Goal: Book appointment/travel/reservation

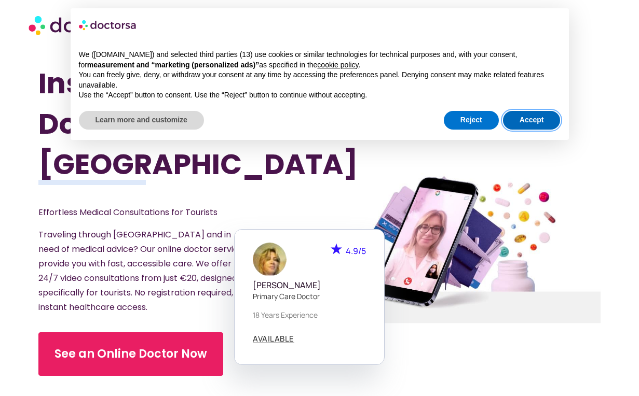
click at [532, 121] on button "Accept" at bounding box center [532, 120] width 58 height 19
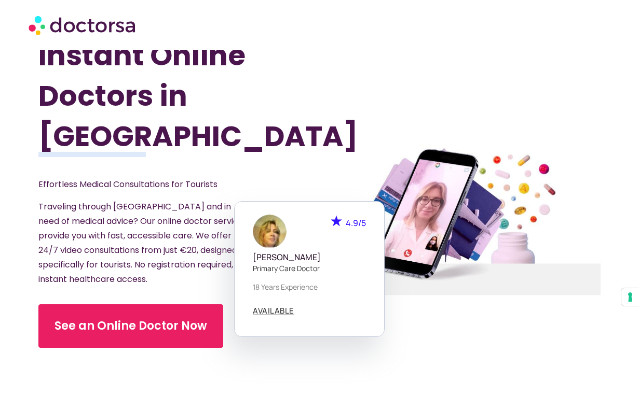
scroll to position [52, 0]
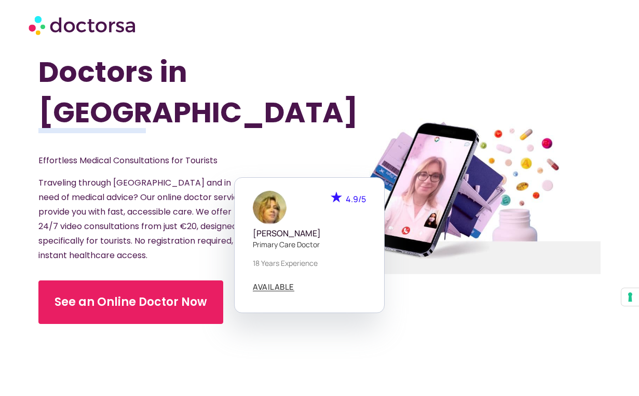
click at [405, 337] on div at bounding box center [459, 196] width 311 height 439
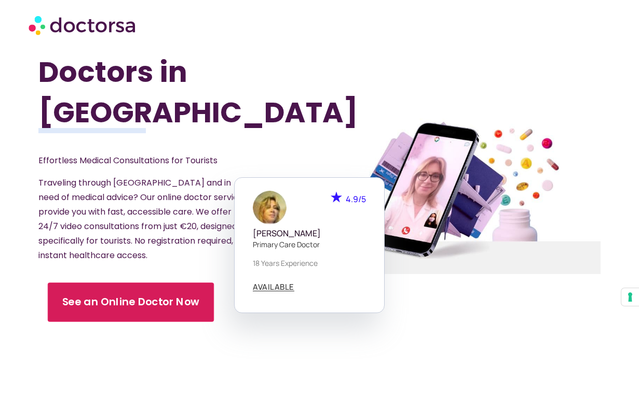
click at [137, 307] on span "See an Online Doctor Now" at bounding box center [130, 302] width 137 height 15
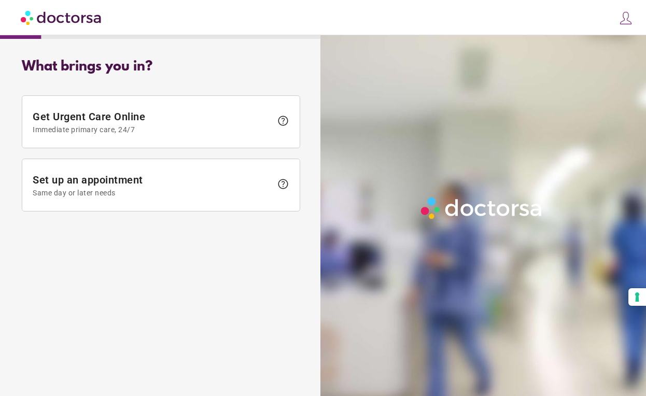
click at [498, 209] on img at bounding box center [482, 208] width 129 height 29
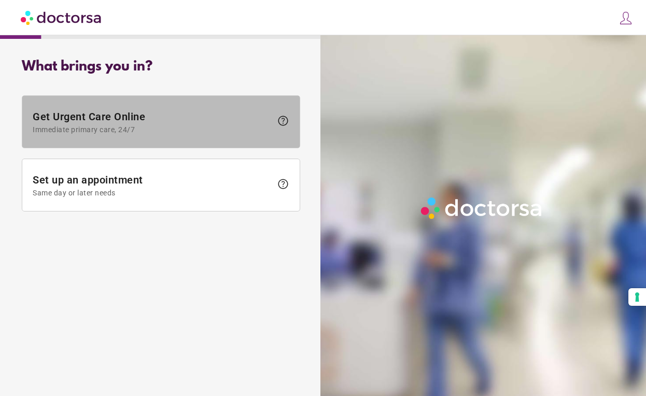
click at [109, 124] on span "Get Urgent Care Online Immediate primary care, 24/7" at bounding box center [152, 121] width 239 height 23
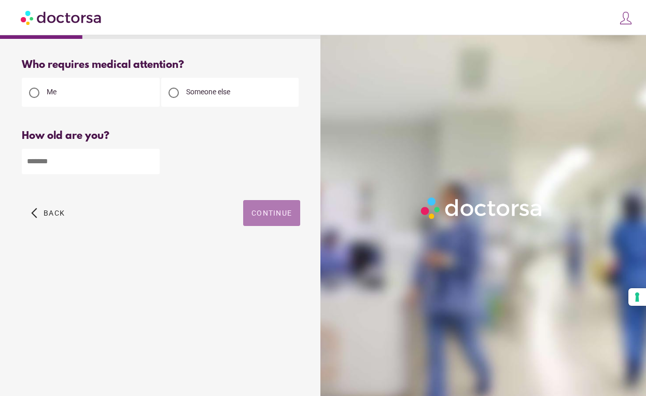
click at [269, 215] on span "Continue" at bounding box center [272, 213] width 40 height 8
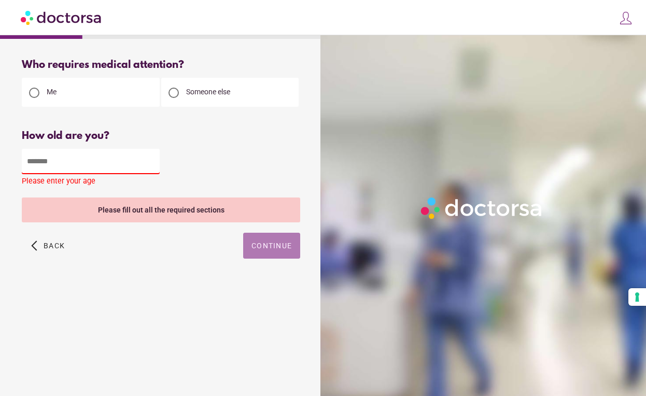
click at [270, 246] on span "Continue" at bounding box center [272, 246] width 40 height 8
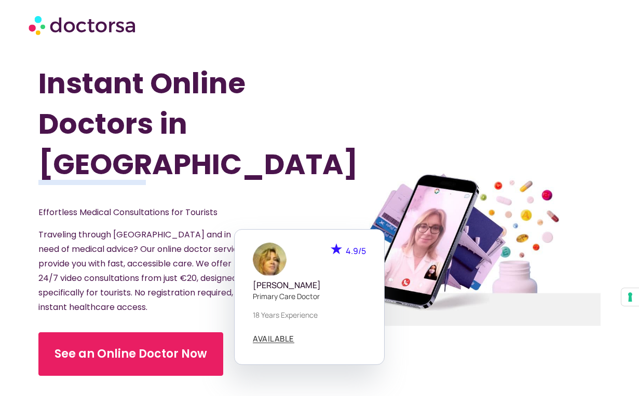
scroll to position [52, 0]
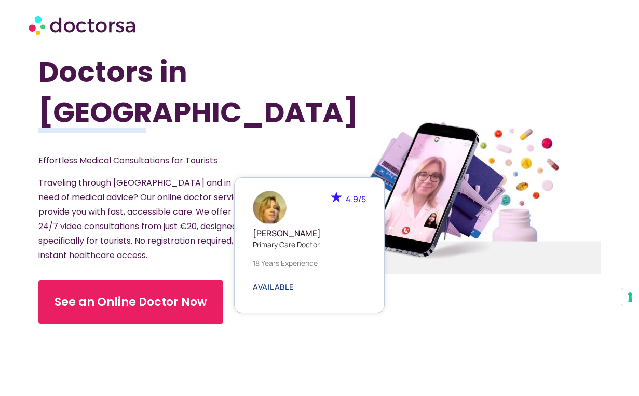
click at [285, 290] on span "AVAILABLE" at bounding box center [273, 287] width 41 height 8
click at [262, 214] on img at bounding box center [270, 208] width 34 height 34
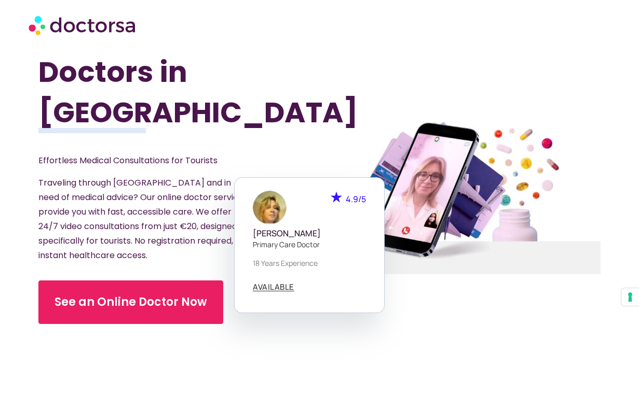
click at [313, 113] on div "Instant Online Doctors in Germany Effortless Medical Consultations for Tourists…" at bounding box center [178, 196] width 281 height 396
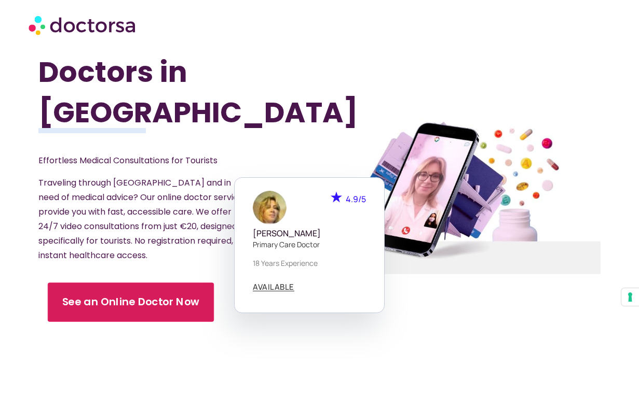
click at [109, 305] on span "See an Online Doctor Now" at bounding box center [130, 302] width 137 height 15
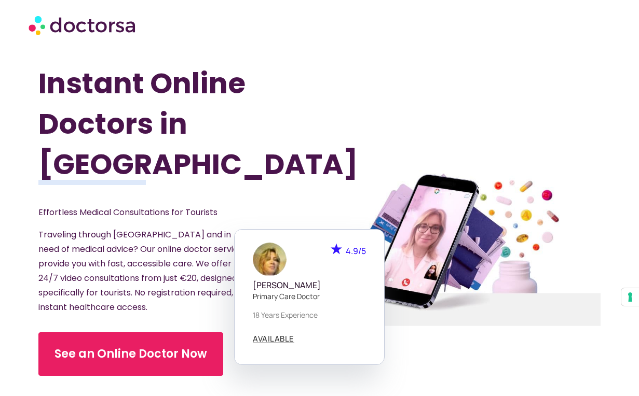
scroll to position [52, 0]
